Goal: Information Seeking & Learning: Learn about a topic

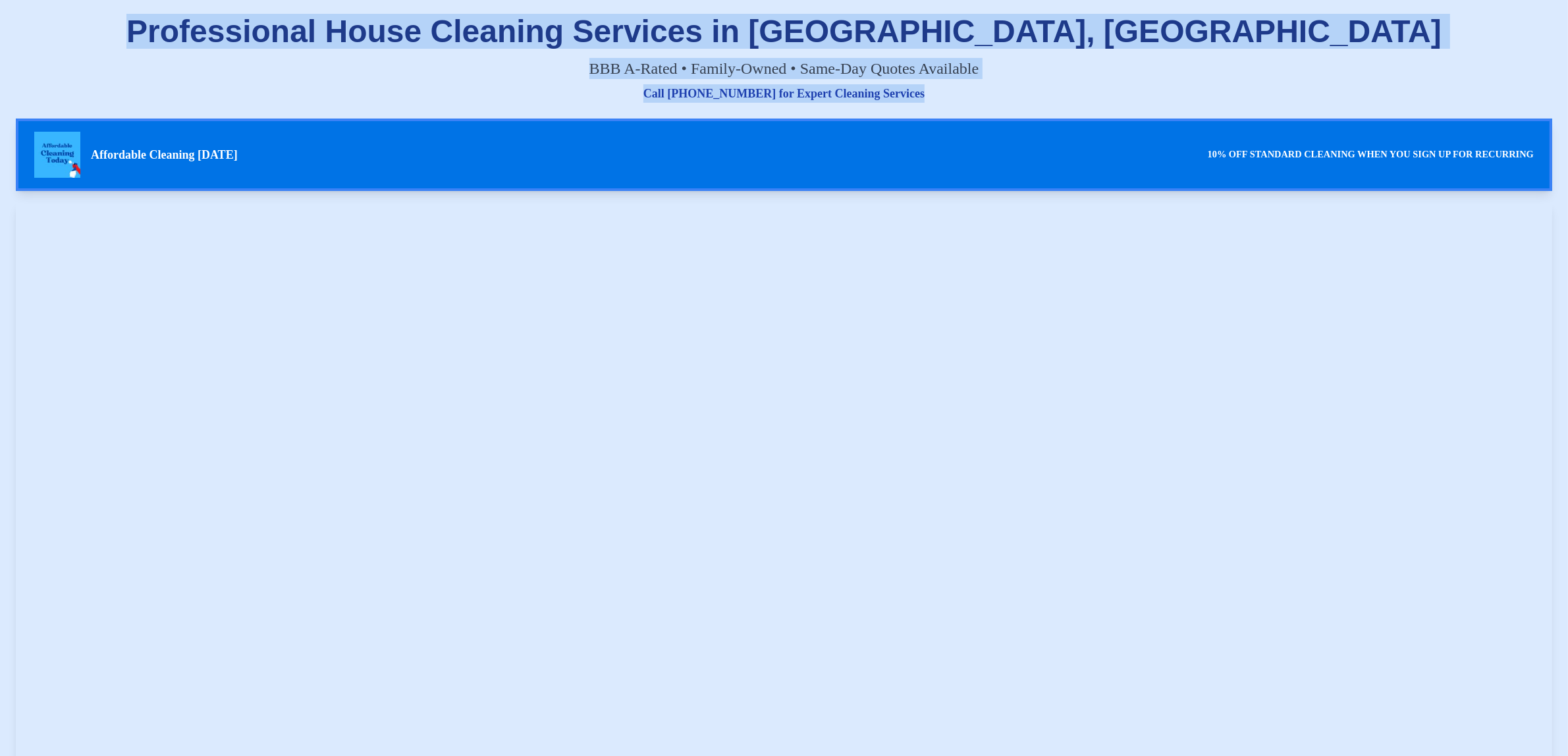
drag, startPoint x: 937, startPoint y: 94, endPoint x: 392, endPoint y: 20, distance: 550.0
click at [392, 20] on div "Professional House Cleaning Services in [GEOGRAPHIC_DATA], [GEOGRAPHIC_DATA] BB…" at bounding box center [783, 59] width 1536 height 87
copy div "Professional House Cleaning Services in [GEOGRAPHIC_DATA], [GEOGRAPHIC_DATA] BB…"
